Goal: Task Accomplishment & Management: Complete application form

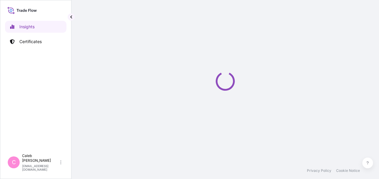
select select "2025"
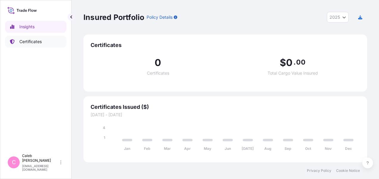
click at [29, 41] on p "Certificates" at bounding box center [30, 42] width 22 height 6
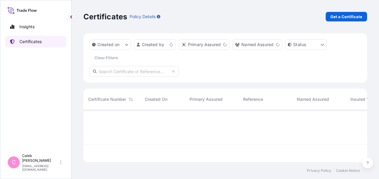
scroll to position [51, 279]
click at [167, 179] on html "Insights Certificates C [PERSON_NAME] [EMAIL_ADDRESS][DOMAIN_NAME] Certificates…" at bounding box center [189, 89] width 379 height 179
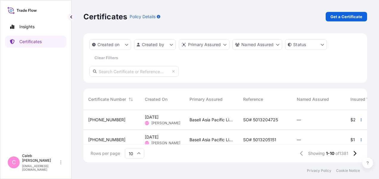
click at [217, 121] on span "Basell Asia Pacific Limited" at bounding box center [211, 120] width 44 height 6
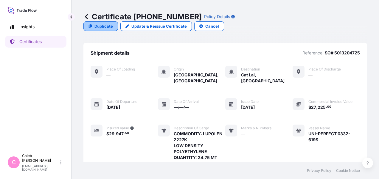
click at [102, 26] on p "Duplicate" at bounding box center [103, 26] width 18 height 6
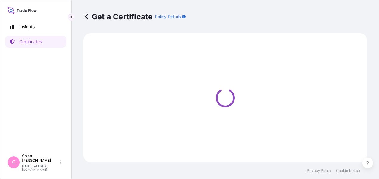
select select "Sea"
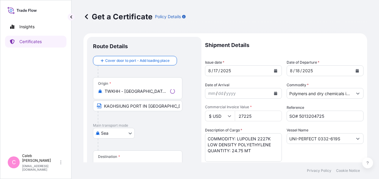
select select "32034"
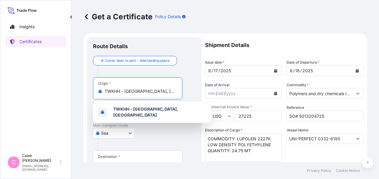
drag, startPoint x: 146, startPoint y: 92, endPoint x: 103, endPoint y: 91, distance: 43.5
click at [103, 91] on div "TWKHH - [GEOGRAPHIC_DATA], [GEOGRAPHIC_DATA]" at bounding box center [137, 91] width 79 height 6
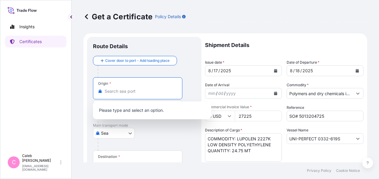
paste input "LAEM CHABANG, [GEOGRAPHIC_DATA]"
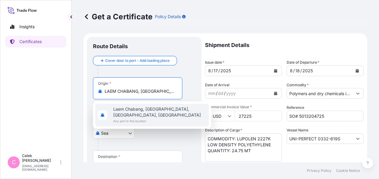
click at [146, 110] on span "Laem Chabang, [GEOGRAPHIC_DATA], [GEOGRAPHIC_DATA], [GEOGRAPHIC_DATA]" at bounding box center [159, 112] width 93 height 12
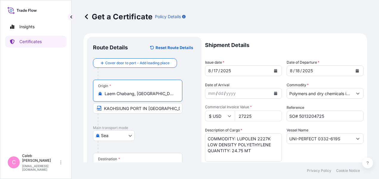
type input "Laem Chabang, [GEOGRAPHIC_DATA], [GEOGRAPHIC_DATA], [GEOGRAPHIC_DATA]"
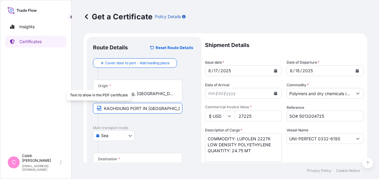
drag, startPoint x: 171, startPoint y: 107, endPoint x: 92, endPoint y: 107, distance: 79.8
paste input "LAEM CHABANG, [GEOGRAPHIC_DATA]"
type input "LAEM CHABANG, [GEOGRAPHIC_DATA]"
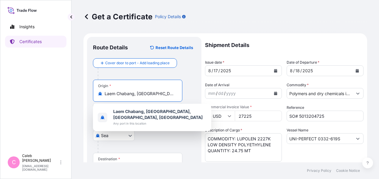
click at [162, 93] on input "Laem Chabang, [GEOGRAPHIC_DATA], [GEOGRAPHIC_DATA], [GEOGRAPHIC_DATA]" at bounding box center [139, 94] width 70 height 6
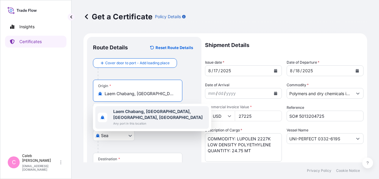
click at [138, 113] on b "Laem Chabang, [GEOGRAPHIC_DATA], [GEOGRAPHIC_DATA], [GEOGRAPHIC_DATA]" at bounding box center [157, 114] width 89 height 11
click at [159, 111] on b "Laem Chabang, [GEOGRAPHIC_DATA], [GEOGRAPHIC_DATA], [GEOGRAPHIC_DATA]" at bounding box center [157, 114] width 89 height 11
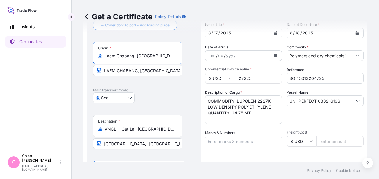
scroll to position [60, 0]
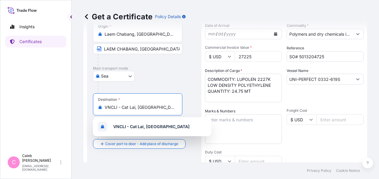
drag, startPoint x: 158, startPoint y: 107, endPoint x: 92, endPoint y: 107, distance: 65.8
click at [92, 107] on div "Route Details Reset Route Details Cover door to port - Add loading place Place …" at bounding box center [144, 149] width 114 height 345
paste input "[GEOGRAPHIC_DATA]"
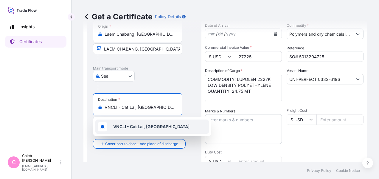
drag, startPoint x: 154, startPoint y: 107, endPoint x: 96, endPoint y: 107, distance: 58.6
click at [96, 107] on div "Destination * VNCLI - Cat Lai, [GEOGRAPHIC_DATA]" at bounding box center [137, 104] width 89 height 22
paste input "[GEOGRAPHIC_DATA] [GEOGRAPHIC_DATA]"
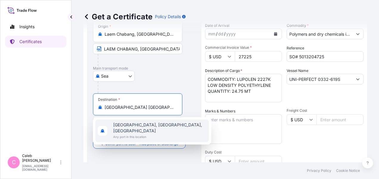
click at [142, 126] on span "[GEOGRAPHIC_DATA], [GEOGRAPHIC_DATA], [GEOGRAPHIC_DATA]" at bounding box center [159, 128] width 93 height 12
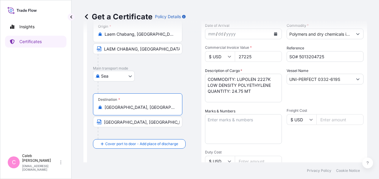
drag, startPoint x: 168, startPoint y: 108, endPoint x: 132, endPoint y: 105, distance: 37.0
click at [132, 105] on input "[GEOGRAPHIC_DATA], [GEOGRAPHIC_DATA], [GEOGRAPHIC_DATA]" at bounding box center [139, 107] width 70 height 6
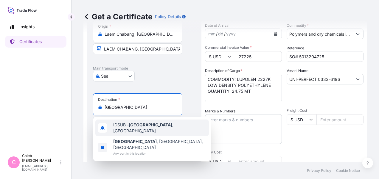
click at [160, 129] on span "IDSUB - [GEOGRAPHIC_DATA] , [GEOGRAPHIC_DATA]" at bounding box center [159, 128] width 93 height 12
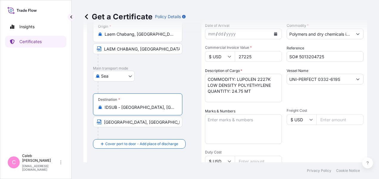
type input "IDSUB - [GEOGRAPHIC_DATA], [GEOGRAPHIC_DATA]"
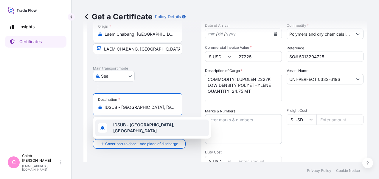
click at [144, 126] on b "IDSUB - [GEOGRAPHIC_DATA], [GEOGRAPHIC_DATA]" at bounding box center [143, 127] width 61 height 11
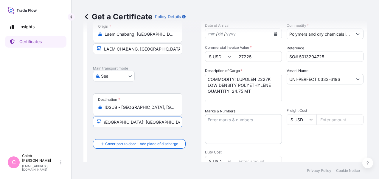
drag, startPoint x: 103, startPoint y: 122, endPoint x: 193, endPoint y: 118, distance: 89.9
click at [193, 118] on div "Destination * IDSUB - [GEOGRAPHIC_DATA], [GEOGRAPHIC_DATA] [GEOGRAPHIC_DATA], […" at bounding box center [144, 116] width 102 height 46
paste input "[GEOGRAPHIC_DATA], [GEOGRAPHIC_DATA] [GEOGRAPHIC_DATA]"
type input "[GEOGRAPHIC_DATA], [GEOGRAPHIC_DATA] [GEOGRAPHIC_DATA]"
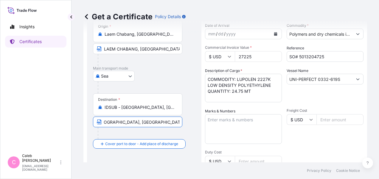
scroll to position [0, 0]
click at [192, 115] on div "Destination * IDSUB - [GEOGRAPHIC_DATA], [GEOGRAPHIC_DATA] [GEOGRAPHIC_DATA], […" at bounding box center [144, 116] width 102 height 46
drag, startPoint x: 106, startPoint y: 122, endPoint x: 209, endPoint y: 120, distance: 103.0
click at [209, 120] on form "Route Details Reset Route Details Cover door to port - Add loading place Place …" at bounding box center [224, 150] width 283 height 353
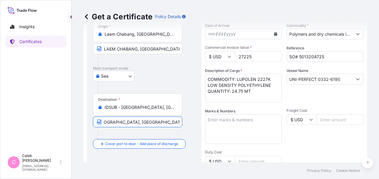
scroll to position [0, 0]
click at [187, 129] on div "Destination * IDSUB - [GEOGRAPHIC_DATA], [GEOGRAPHIC_DATA] [GEOGRAPHIC_DATA], […" at bounding box center [144, 116] width 102 height 46
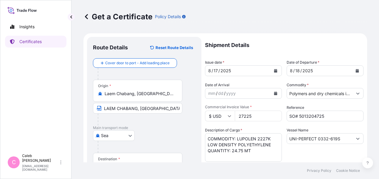
click at [355, 71] on icon "Calendar" at bounding box center [356, 71] width 3 height 4
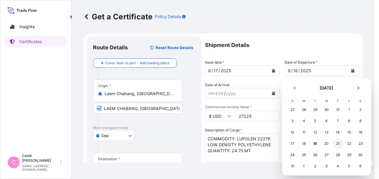
click at [336, 143] on div "21" at bounding box center [337, 143] width 11 height 11
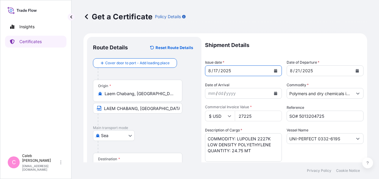
click at [274, 71] on icon "Calendar" at bounding box center [275, 71] width 3 height 4
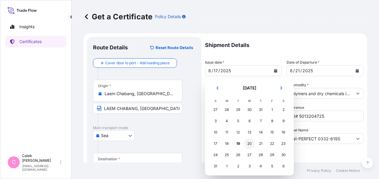
click at [248, 144] on div "20" at bounding box center [249, 143] width 11 height 11
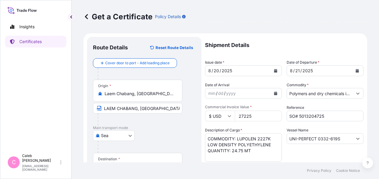
drag, startPoint x: 252, startPoint y: 115, endPoint x: 229, endPoint y: 115, distance: 22.6
click at [229, 115] on div "$ USD 27225" at bounding box center [243, 116] width 77 height 11
paste input "18530.00"
type input "18530.00"
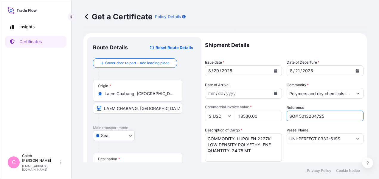
drag, startPoint x: 323, startPoint y: 113, endPoint x: 297, endPoint y: 115, distance: 26.3
click at [297, 115] on input "SO# 5013204725" at bounding box center [324, 116] width 77 height 11
paste input "191714"
type input "SO# 5013191714"
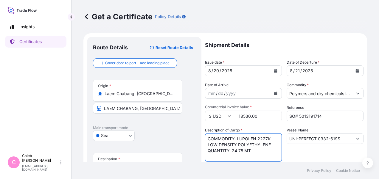
drag, startPoint x: 270, startPoint y: 143, endPoint x: 203, endPoint y: 138, distance: 66.9
paste textarea "17.000 MTS OF POLYPROPYLENE MOPLEN RP348N"
drag, startPoint x: 238, startPoint y: 138, endPoint x: 205, endPoint y: 136, distance: 33.4
click at [205, 136] on textarea "COMMODITY: LUPOLEN 2227K LOW DENSITY POLYETHYLENE QUANTITY: 24.75 MT" at bounding box center [243, 147] width 77 height 29
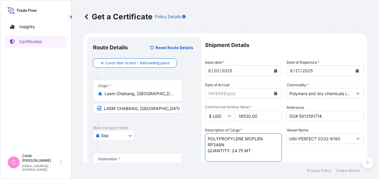
click at [241, 150] on textarea "COMMODITY: LUPOLEN 2227K LOW DENSITY POLYETHYLENE QUANTITY: 24.75 MT" at bounding box center [243, 147] width 77 height 29
click at [253, 151] on textarea "COMMODITY: LUPOLEN 2227K LOW DENSITY POLYETHYLENE QUANTITY: 24.75 MT" at bounding box center [243, 147] width 77 height 29
type textarea "POLYPROPYLENE MOPLEN RP348N QUANTITY: 17.00 MTS"
click at [296, 160] on div "Vessel Name UNI-PERFECT 0332-619S" at bounding box center [324, 144] width 77 height 35
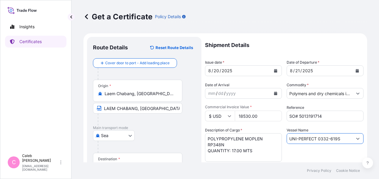
drag, startPoint x: 337, startPoint y: 139, endPoint x: 284, endPoint y: 137, distance: 53.9
paste input "WAN HAI 358 0004W"
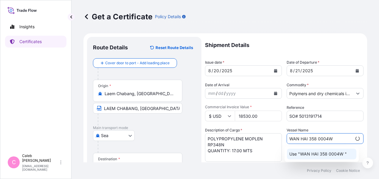
click at [327, 153] on p "Use "WAN HAI 358 0004W "" at bounding box center [317, 154] width 57 height 6
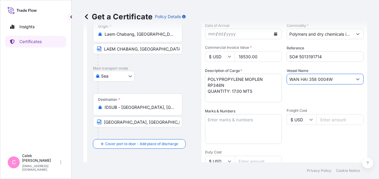
scroll to position [89, 0]
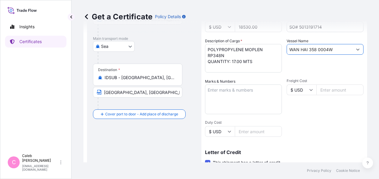
type input "WAN HAI 358 0004W"
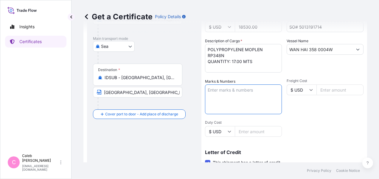
click at [233, 97] on textarea "Marks & Numbers" at bounding box center [243, 100] width 77 height 30
paste textarea "MADE IN [GEOGRAPHIC_DATA]"
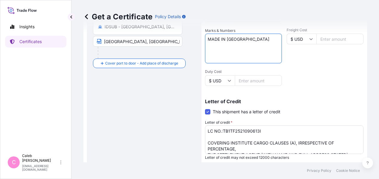
scroll to position [149, 0]
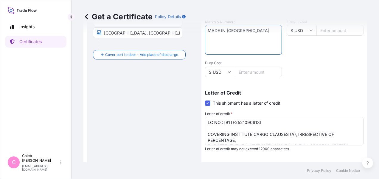
type textarea "MADE IN [GEOGRAPHIC_DATA]"
drag, startPoint x: 95, startPoint y: 111, endPoint x: 108, endPoint y: 112, distance: 13.5
click at [95, 111] on div "Route Details Reset Route Details Cover door to port - Add loading place Place …" at bounding box center [144, 61] width 102 height 334
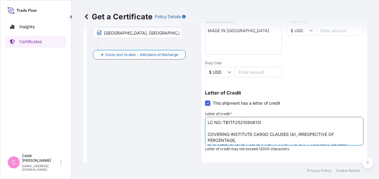
click at [237, 122] on textarea "LC NO.:TB1TF2521090613I COVERING INSTITUTE CARGO CLAUSES (A), IRRESPECTIVE OF P…" at bounding box center [284, 131] width 158 height 29
drag, startPoint x: 222, startPoint y: 123, endPoint x: 260, endPoint y: 122, distance: 38.4
click at [260, 122] on textarea "LC NO.:TB1TF2521090613I COVERING INSTITUTE CARGO CLAUSES (A), IRRESPECTIVE OF P…" at bounding box center [284, 131] width 158 height 29
paste textarea "2547008I043027"
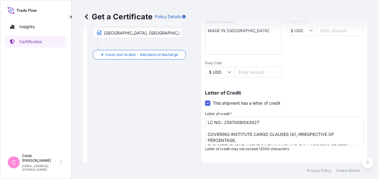
click at [92, 100] on div "Route Details Reset Route Details Cover door to port - Add loading place Place …" at bounding box center [144, 60] width 114 height 345
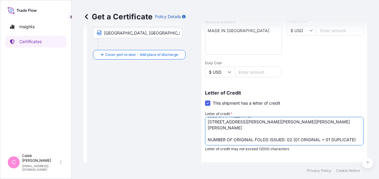
scroll to position [54, 0]
drag, startPoint x: 288, startPoint y: 134, endPoint x: 336, endPoint y: 140, distance: 48.7
click at [336, 140] on textarea "LC NO.:TB1TF2521090613I COVERING INSTITUTE CARGO CLAUSES (A), IRRESPECTIVE OF P…" at bounding box center [284, 131] width 158 height 29
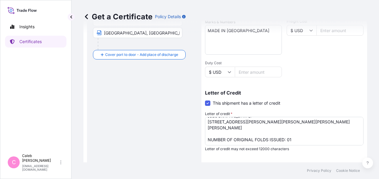
click at [299, 154] on div "Shipment Details Issue date * [DATE] Date of Departure * [DATE] Date of Arrival…" at bounding box center [284, 52] width 158 height 329
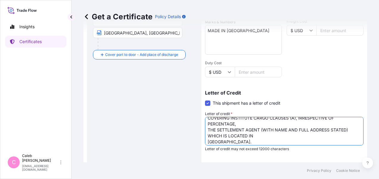
scroll to position [0, 0]
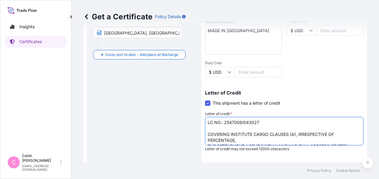
drag, startPoint x: 240, startPoint y: 128, endPoint x: 203, endPoint y: 127, distance: 37.5
click at [203, 127] on form "Route Details Reset Route Details Cover door to port - Add loading place Place …" at bounding box center [224, 61] width 283 height 353
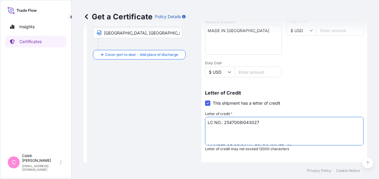
paste textarea "TO THE ORDER OF PT BANK CIMB NIAGA TBK.,INCLUDE INSTITUTE CARGO CLAUSE A , INST…"
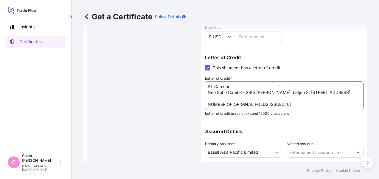
scroll to position [223, 0]
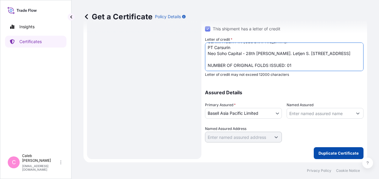
type textarea "LC NO.: 2547008I043027 TO THE ORDER OF PT BANK CIMB NIAGA TBK.,INCLUDE INSTITUT…"
click at [329, 155] on p "Duplicate Certificate" at bounding box center [338, 153] width 40 height 6
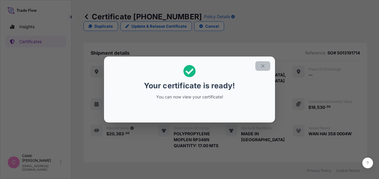
click at [261, 64] on icon "button" at bounding box center [262, 65] width 5 height 5
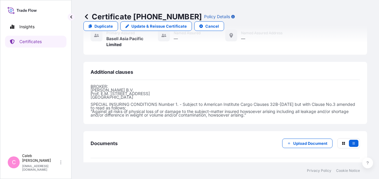
scroll to position [308, 0]
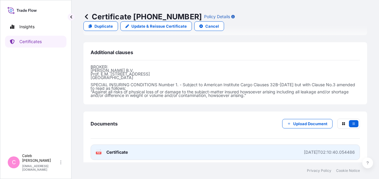
click at [115, 149] on span "Certificate" at bounding box center [116, 152] width 21 height 6
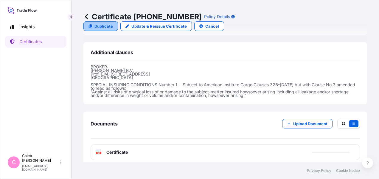
click at [113, 23] on p "Duplicate" at bounding box center [103, 26] width 18 height 6
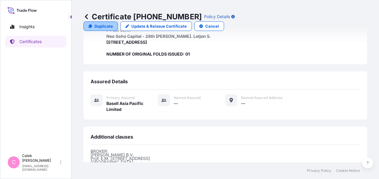
select select "Sea"
select select "32034"
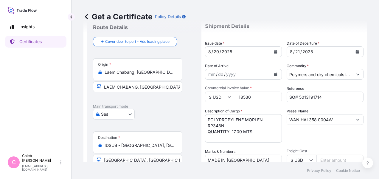
scroll to position [0, 0]
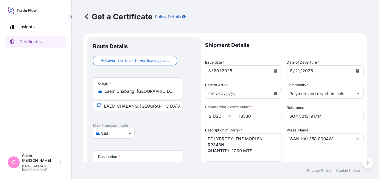
click at [355, 71] on icon "Calendar" at bounding box center [356, 71] width 3 height 4
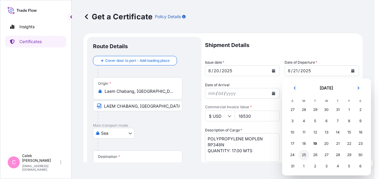
click at [304, 155] on div "25" at bounding box center [303, 155] width 11 height 11
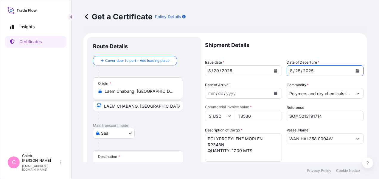
click at [274, 70] on icon "Calendar" at bounding box center [275, 71] width 3 height 4
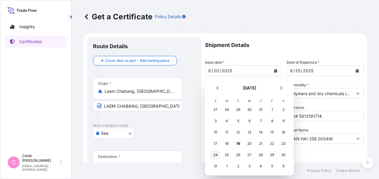
click at [213, 156] on div "24" at bounding box center [215, 155] width 11 height 11
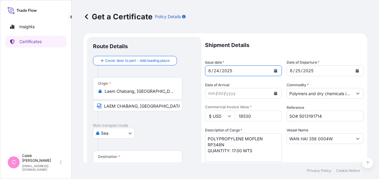
scroll to position [30, 0]
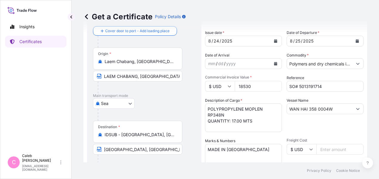
click at [88, 178] on footer "Privacy Policy Cookie Notice" at bounding box center [224, 170] width 307 height 17
drag, startPoint x: 322, startPoint y: 86, endPoint x: 297, endPoint y: 85, distance: 24.7
click at [297, 85] on input "SO# 5013191714" at bounding box center [324, 86] width 77 height 11
paste input "207091-1"
type input "SO# 5013207091-1"
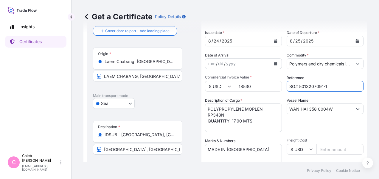
click at [171, 114] on div at bounding box center [147, 115] width 98 height 12
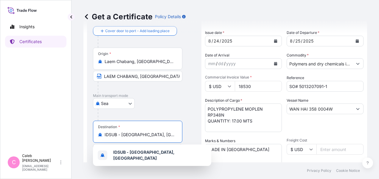
drag, startPoint x: 163, startPoint y: 134, endPoint x: 101, endPoint y: 134, distance: 62.5
click at [101, 134] on div "IDSUB - [GEOGRAPHIC_DATA], [GEOGRAPHIC_DATA]" at bounding box center [137, 135] width 79 height 6
paste input "YANTIAN, [GEOGRAPHIC_DATA]"
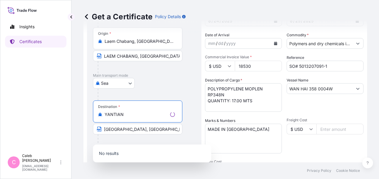
scroll to position [60, 0]
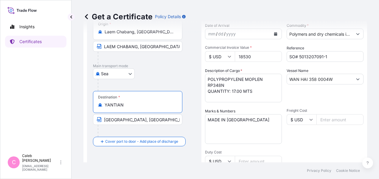
type input "IDSUB - [GEOGRAPHIC_DATA], [GEOGRAPHIC_DATA]"
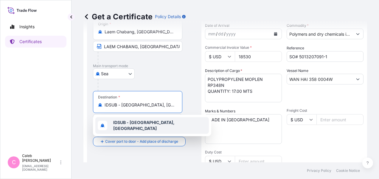
drag, startPoint x: 161, startPoint y: 104, endPoint x: 81, endPoint y: 107, distance: 80.1
click at [82, 107] on div "Get a Certificate Policy Details Route Details Cover door to port - Add loading…" at bounding box center [224, 81] width 307 height 162
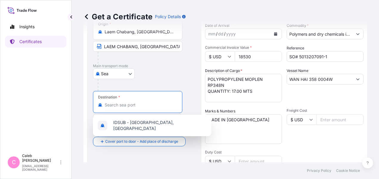
paste input "YANTIAN, [GEOGRAPHIC_DATA]"
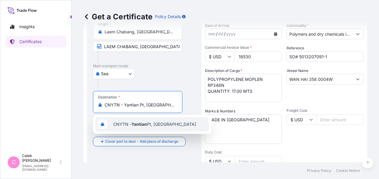
scroll to position [62, 0]
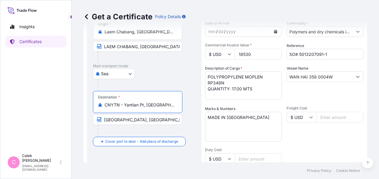
type input "CNYTN - Yantian Pt, [GEOGRAPHIC_DATA]"
drag, startPoint x: 104, startPoint y: 120, endPoint x: 199, endPoint y: 118, distance: 95.2
click at [199, 118] on div "Route Details Reset Route Details Cover door to port - Add loading place Place …" at bounding box center [144, 147] width 114 height 345
paste input "[PERSON_NAME], [GEOGRAPHIC_DATA]"
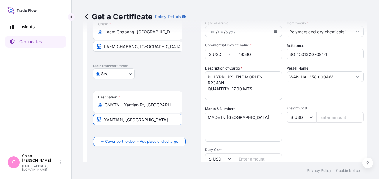
scroll to position [0, 0]
type input "YANTIAN, [GEOGRAPHIC_DATA]"
click at [192, 126] on div "Destination * CNYTN - Yantian Pt, [GEOGRAPHIC_DATA][PERSON_NAME], [GEOGRAPHIC_D…" at bounding box center [144, 114] width 102 height 46
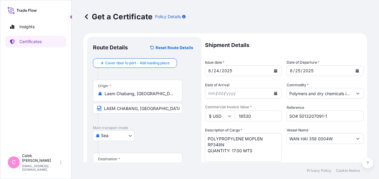
drag, startPoint x: 256, startPoint y: 114, endPoint x: 229, endPoint y: 115, distance: 26.8
click at [229, 115] on div "$ USD 18530" at bounding box center [243, 116] width 77 height 11
paste input "640.0"
type input "185640.00"
click at [261, 128] on div "Description of Cargo * POLYPROPYLENE MOPLEN RP348N QUANTITY: 17.00 MTS" at bounding box center [243, 144] width 77 height 35
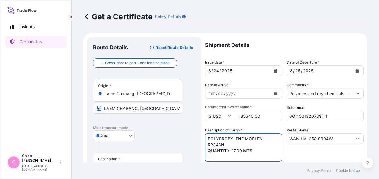
drag, startPoint x: 228, startPoint y: 144, endPoint x: 203, endPoint y: 137, distance: 25.7
paste textarea "178.500 MTS OF PP MOPLEN RP242G"
drag, startPoint x: 240, startPoint y: 137, endPoint x: 207, endPoint y: 137, distance: 33.0
click at [207, 137] on textarea "POLYPROPYLENE MOPLEN RP348N QUANTITY: 17.00 MTS" at bounding box center [243, 147] width 77 height 29
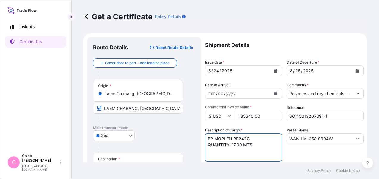
click at [252, 145] on textarea "POLYPROPYLENE MOPLEN RP348N QUANTITY: 17.00 MTS" at bounding box center [243, 147] width 77 height 29
paste textarea "178.500 MTS OF"
type textarea "PP MOPLEN RP242G QUANTITY: 178.500 MTS"
click at [287, 154] on div "Vessel Name WAN HAI 358 0004W" at bounding box center [324, 144] width 77 height 35
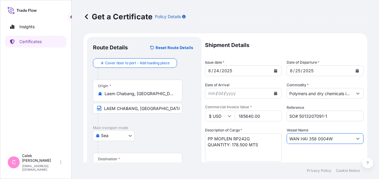
drag, startPoint x: 333, startPoint y: 138, endPoint x: 278, endPoint y: 140, distance: 54.8
paste input "BUXMELODY 229N"
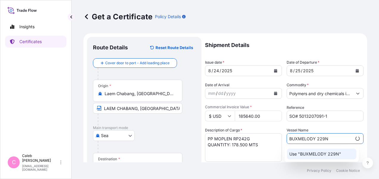
click at [336, 154] on p "Use "BUXMELODY 229N"" at bounding box center [315, 154] width 52 height 6
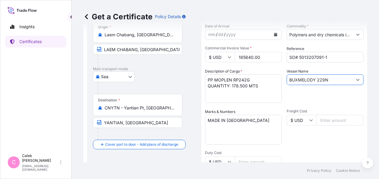
scroll to position [60, 0]
type input "BUXMELODY 229N"
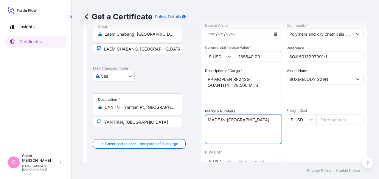
drag, startPoint x: 251, startPoint y: 123, endPoint x: 199, endPoint y: 121, distance: 52.4
click at [199, 121] on form "Route Details Reset Route Details Cover door to port - Add loading place Place …" at bounding box center [224, 150] width 283 height 353
paste textarea "2025HY-GJBC9 ---------------------"
type textarea "2025HY-GJBC9 --------------------- MADE IN [GEOGRAPHIC_DATA]"
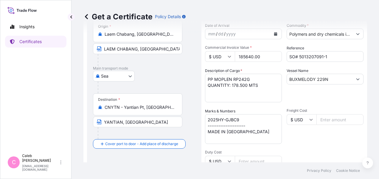
click at [323, 140] on div "Freight Cost $ USD" at bounding box center [324, 126] width 77 height 36
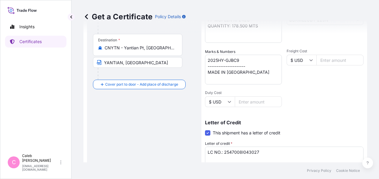
scroll to position [179, 0]
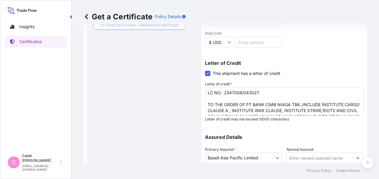
click at [72, 94] on div "Get a Certificate Policy Details Route Details Reset Route Details Cover door t…" at bounding box center [224, 81] width 307 height 162
drag, startPoint x: 224, startPoint y: 92, endPoint x: 258, endPoint y: 92, distance: 33.6
click at [258, 92] on textarea "LC NO.: 2547008I043027 TO THE ORDER OF PT BANK CIMB NIAGA TBK.,INCLUDE INSTITUT…" at bounding box center [284, 101] width 158 height 29
paste textarea "LC7679250260AG"
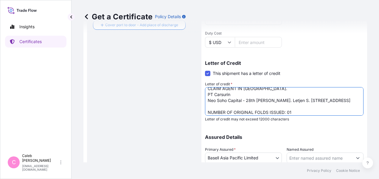
scroll to position [60, 0]
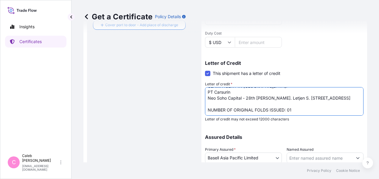
drag, startPoint x: 207, startPoint y: 105, endPoint x: 252, endPoint y: 101, distance: 44.5
click at [252, 101] on textarea "LC NO.: 2547008I043027 TO THE ORDER OF PT BANK CIMB NIAGA TBK.,INCLUDE INSTITUT…" at bounding box center [284, 101] width 158 height 29
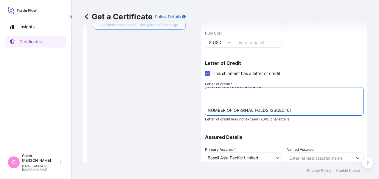
paste textarea "CLAIMS, IF ANY, PAYABLE IN [GEOGRAPHIC_DATA] IN CURRENCY OF THE CREDIT (USD), C…"
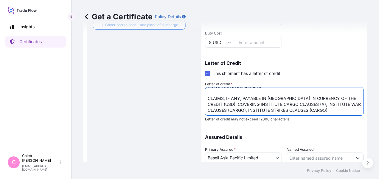
scroll to position [18, 0]
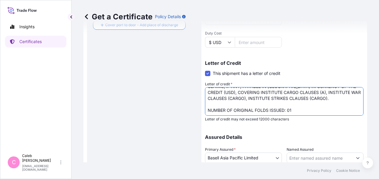
click at [298, 111] on textarea "LC NO.: 2547008I043027 TO THE ORDER OF PT BANK CIMB NIAGA TBK.,INCLUDE INSTITUT…" at bounding box center [284, 101] width 158 height 29
click at [45, 101] on div "Insights Certificates" at bounding box center [35, 82] width 61 height 135
click at [296, 109] on textarea "LC NO.: 2547008I043027 TO THE ORDER OF PT BANK CIMB NIAGA TBK.,INCLUDE INSTITUT…" at bounding box center [284, 101] width 158 height 29
paste textarea "02 (1 ORIGINAL + 1 DUPLICATE )"
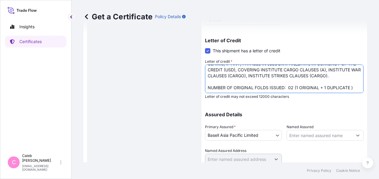
scroll to position [223, 0]
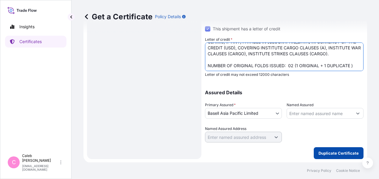
type textarea "LC NO.: LC7679250260AG CLAIMS, IF ANY, PAYABLE IN [GEOGRAPHIC_DATA] IN CURRENCY…"
click at [323, 152] on p "Duplicate Certificate" at bounding box center [338, 153] width 40 height 6
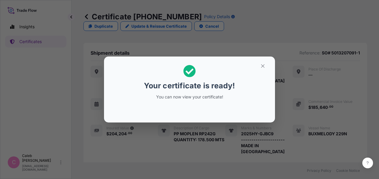
click at [72, 135] on div "Your certificate is ready! You can now view your certificate!" at bounding box center [189, 89] width 379 height 179
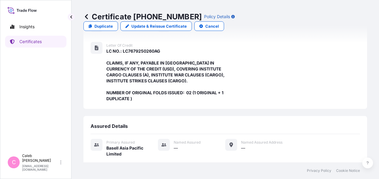
scroll to position [266, 0]
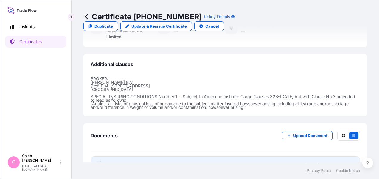
click at [120, 161] on span "Certificate" at bounding box center [116, 164] width 21 height 6
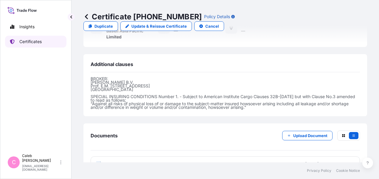
click at [29, 41] on p "Certificates" at bounding box center [30, 42] width 22 height 6
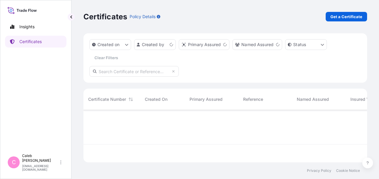
scroll to position [51, 279]
click at [118, 71] on input "text" at bounding box center [133, 71] width 89 height 11
paste input "5013191714"
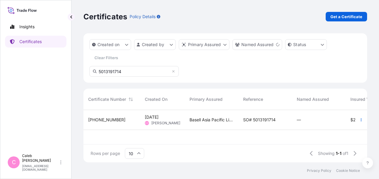
type input "5013191714"
click at [266, 118] on span "SO# 5013191714" at bounding box center [259, 120] width 32 height 6
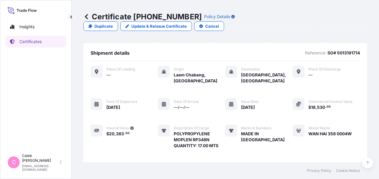
click at [187, 23] on p "Update & Reissue Certificate" at bounding box center [158, 26] width 55 height 6
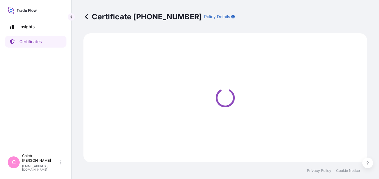
select select "Sea"
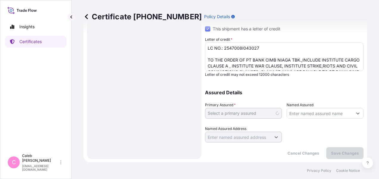
select select "32034"
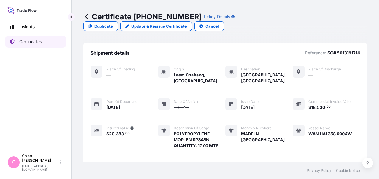
click at [34, 43] on p "Certificates" at bounding box center [30, 42] width 22 height 6
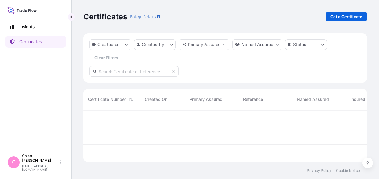
scroll to position [51, 279]
click at [138, 71] on input "text" at bounding box center [133, 71] width 89 height 11
paste input "5013191714"
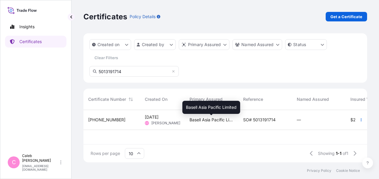
type input "5013191714"
click at [211, 121] on span "Basell Asia Pacific Limited" at bounding box center [211, 120] width 44 height 6
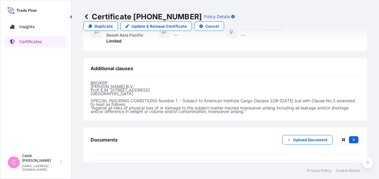
scroll to position [308, 0]
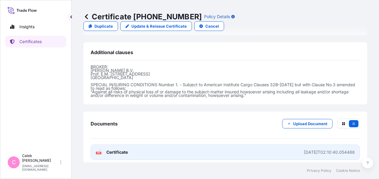
click at [122, 149] on span "Certificate" at bounding box center [116, 152] width 21 height 6
